Goal: Task Accomplishment & Management: Manage account settings

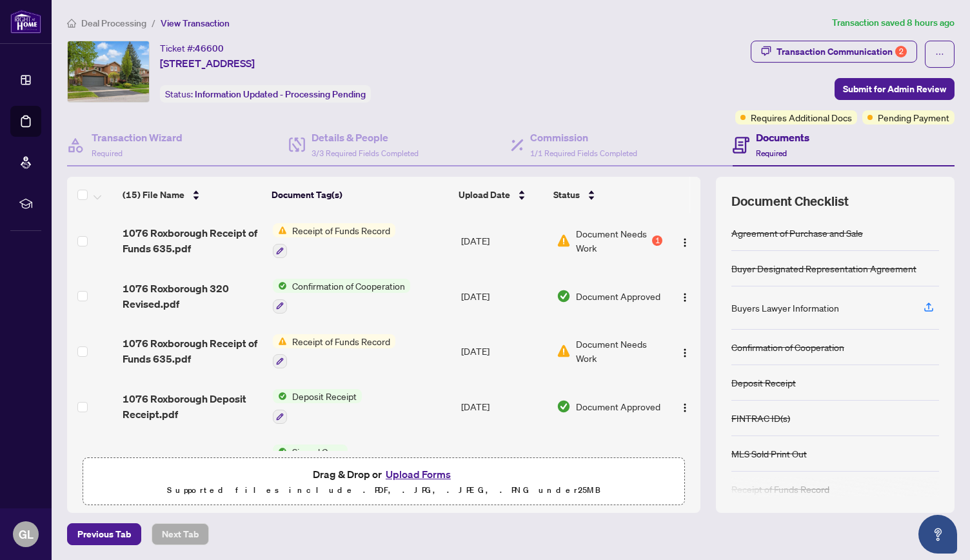
click at [347, 230] on span "Receipt of Funds Record" at bounding box center [341, 230] width 108 height 14
click at [619, 228] on span "Document Needs Work" at bounding box center [613, 240] width 74 height 28
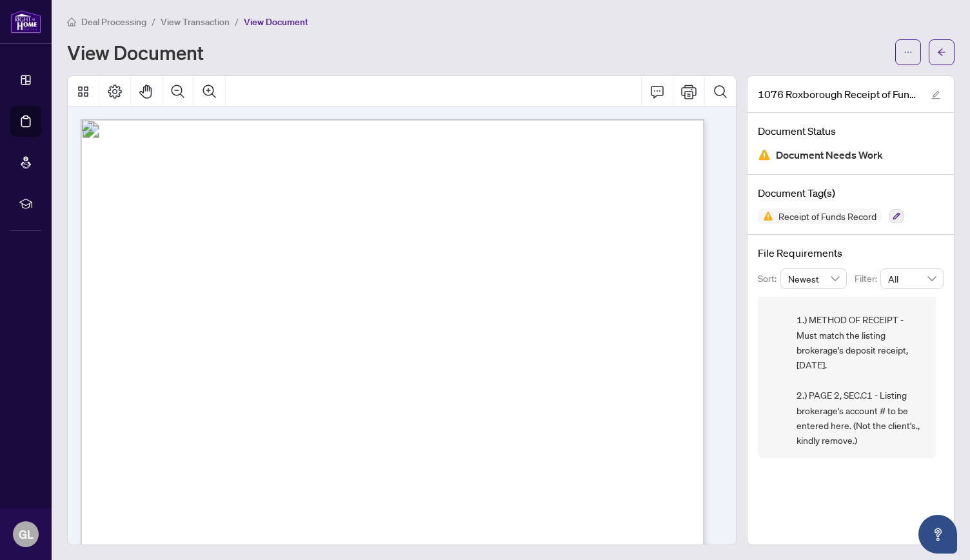
scroll to position [829, 0]
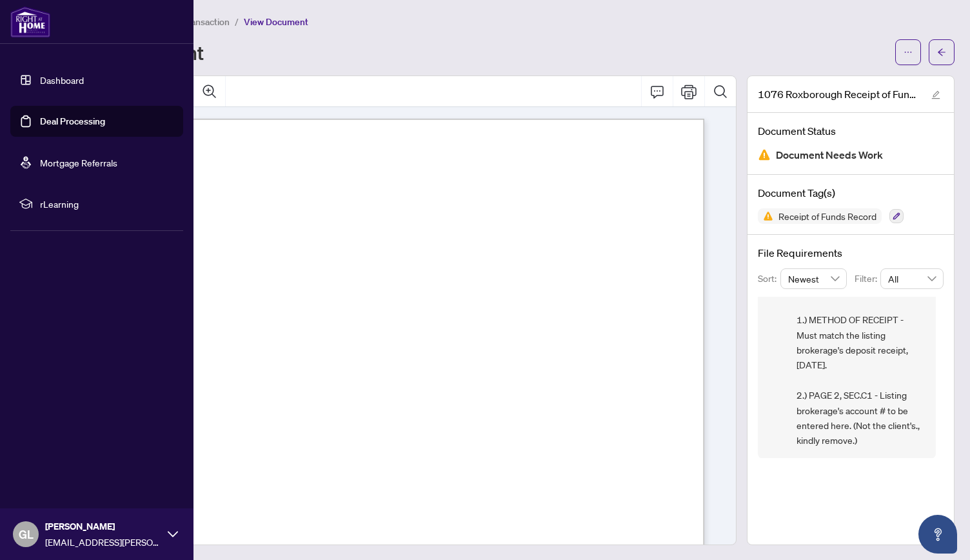
click at [64, 77] on link "Dashboard" at bounding box center [62, 80] width 44 height 12
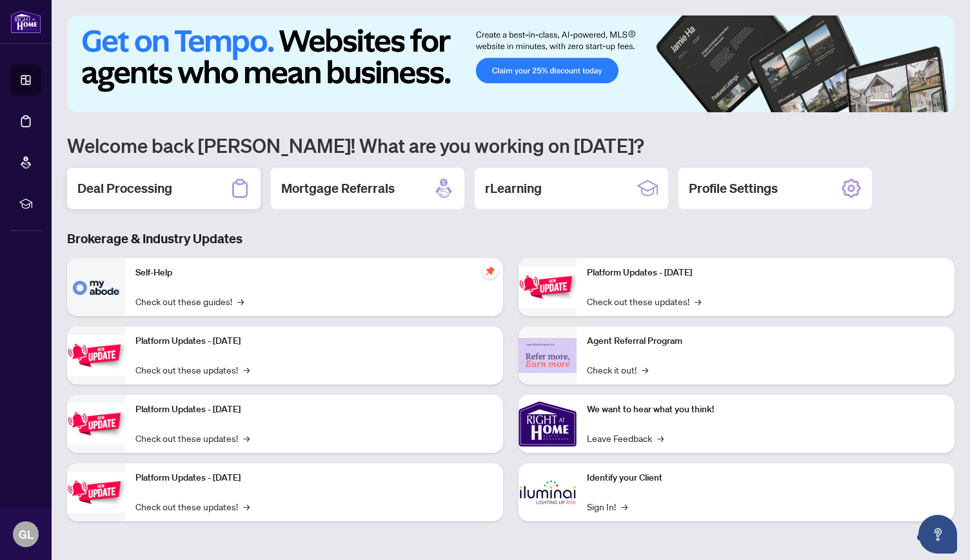
click at [169, 189] on h2 "Deal Processing" at bounding box center [124, 188] width 95 height 18
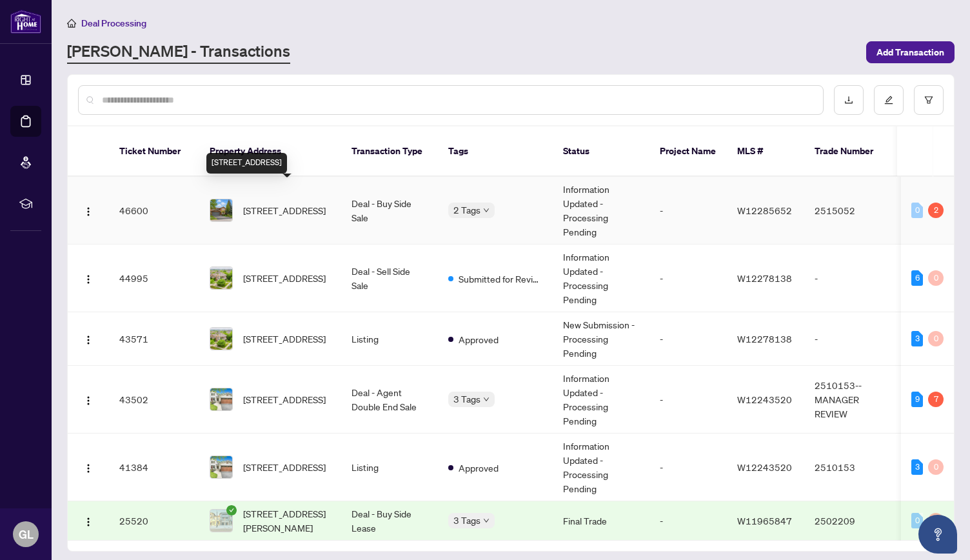
click at [299, 203] on span "[STREET_ADDRESS]" at bounding box center [284, 210] width 83 height 14
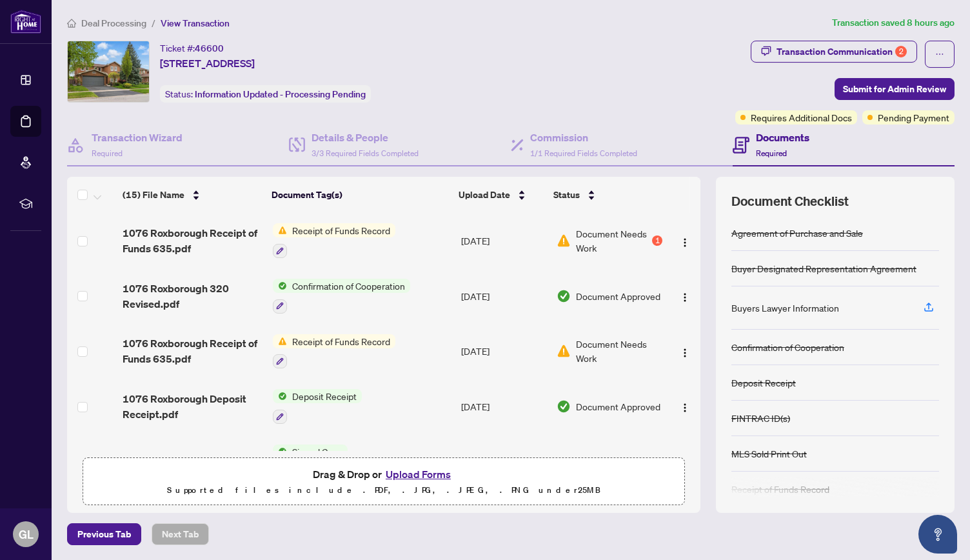
click at [376, 337] on span "Receipt of Funds Record" at bounding box center [341, 341] width 108 height 14
click at [605, 349] on span "Document Needs Work" at bounding box center [619, 351] width 86 height 28
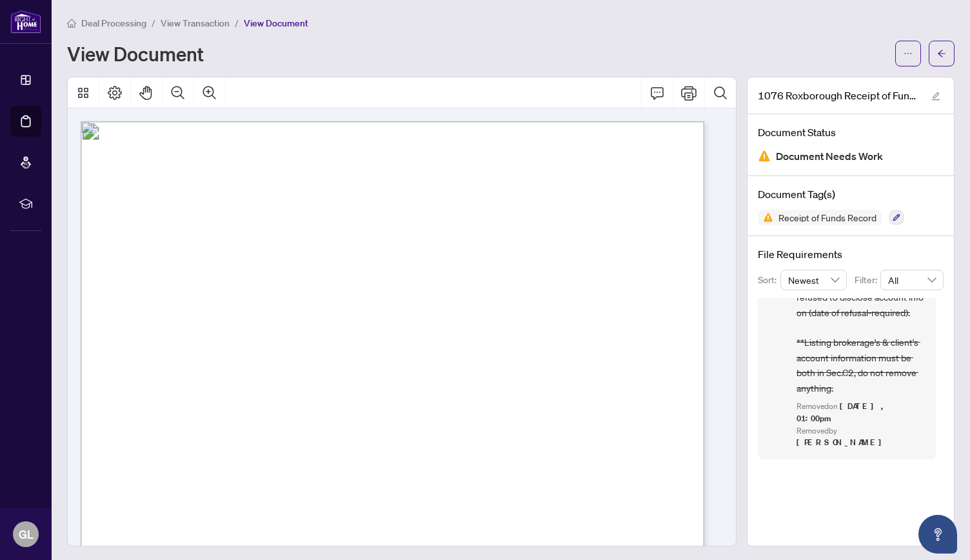
scroll to position [1, 0]
click at [88, 90] on icon "Thumbnails" at bounding box center [82, 91] width 15 height 15
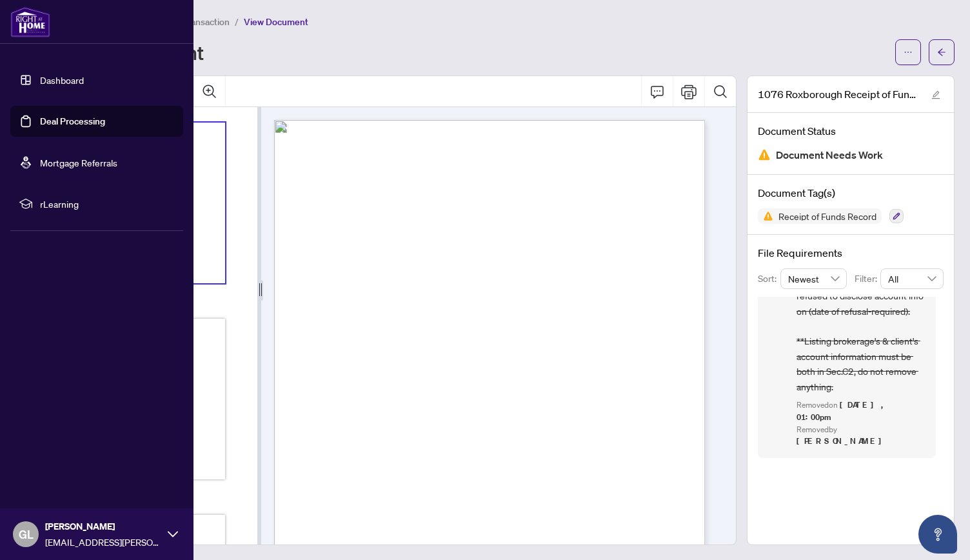
click at [53, 79] on link "Dashboard" at bounding box center [62, 80] width 44 height 12
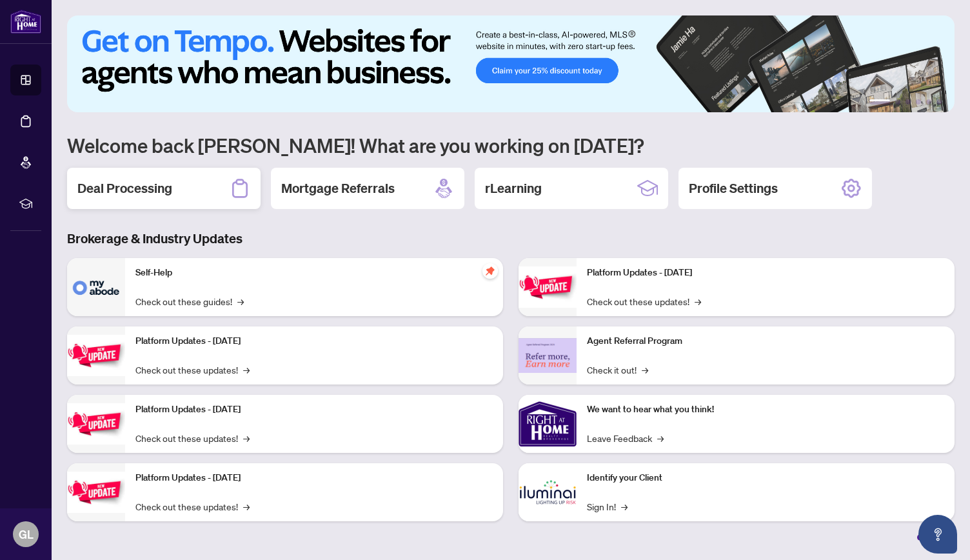
click at [176, 186] on div "Deal Processing" at bounding box center [164, 188] width 194 height 41
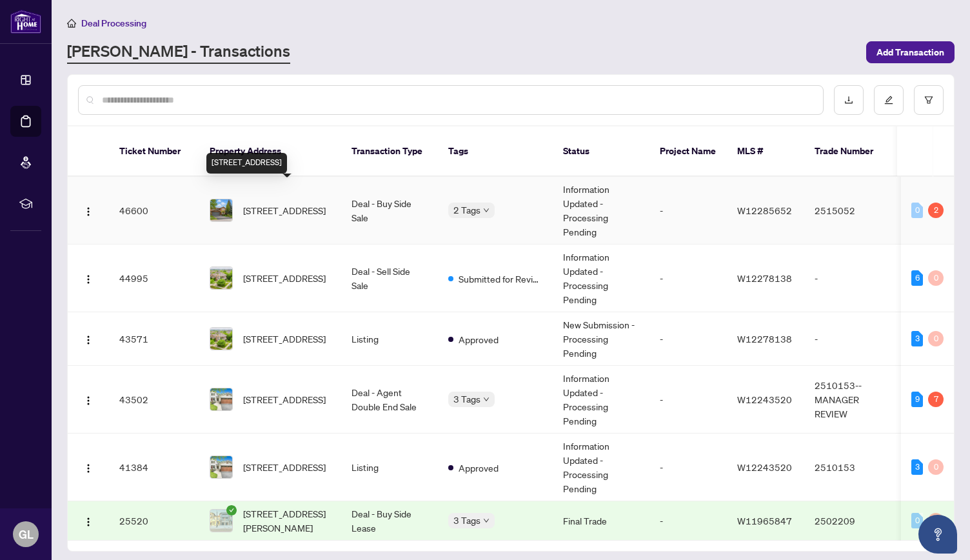
click at [279, 203] on span "[STREET_ADDRESS]" at bounding box center [284, 210] width 83 height 14
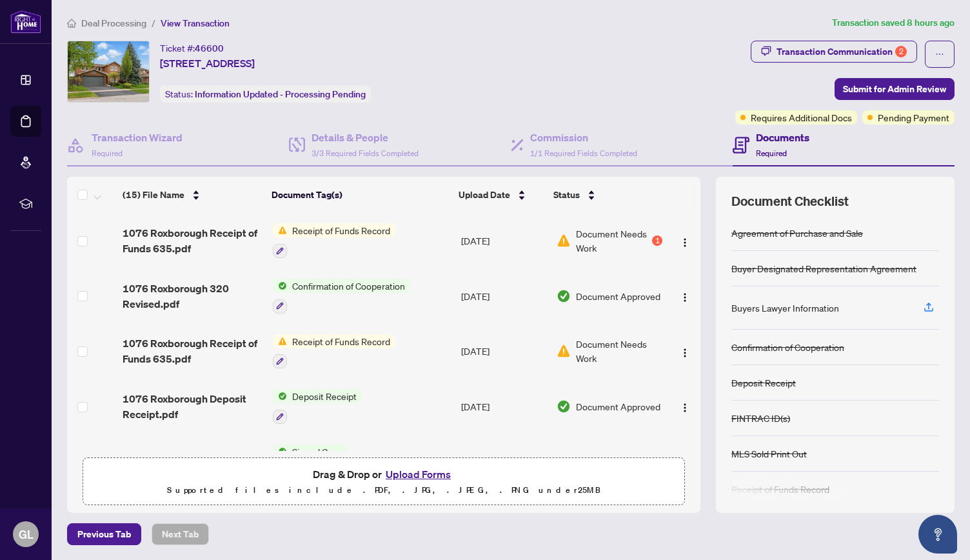
click at [433, 469] on button "Upload Forms" at bounding box center [418, 474] width 73 height 17
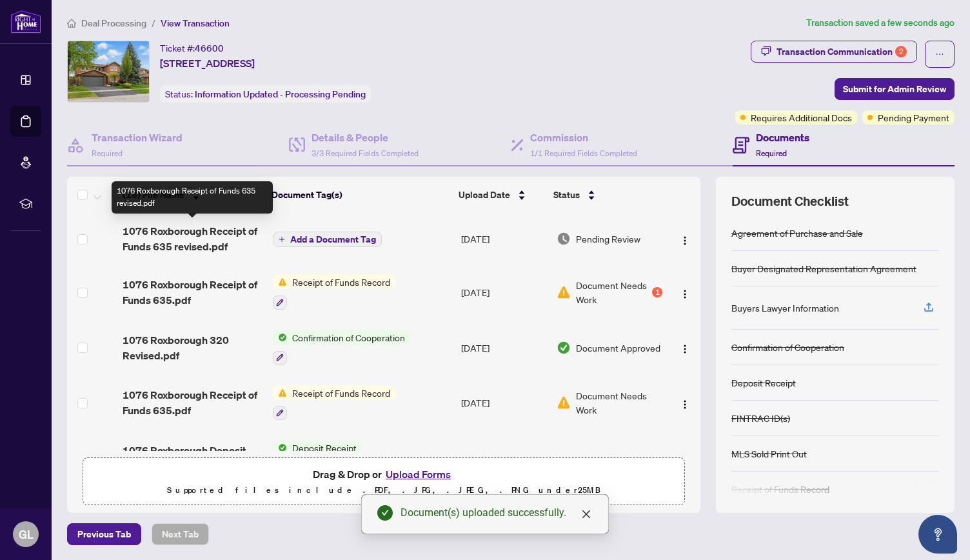
click at [226, 234] on span "1076 Roxborough Receipt of Funds 635 revised.pdf" at bounding box center [193, 238] width 140 height 31
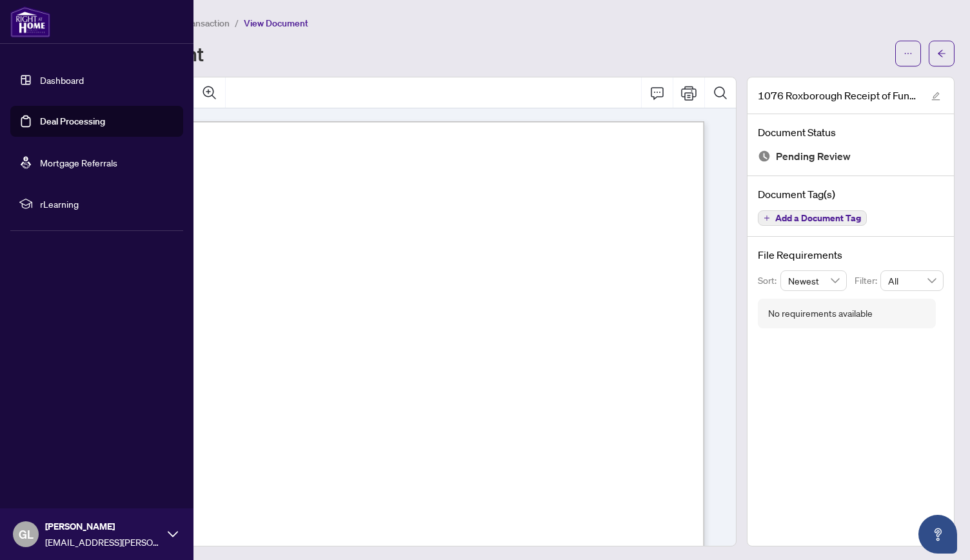
click at [40, 74] on link "Dashboard" at bounding box center [62, 80] width 44 height 12
